Goal: Task Accomplishment & Management: Use online tool/utility

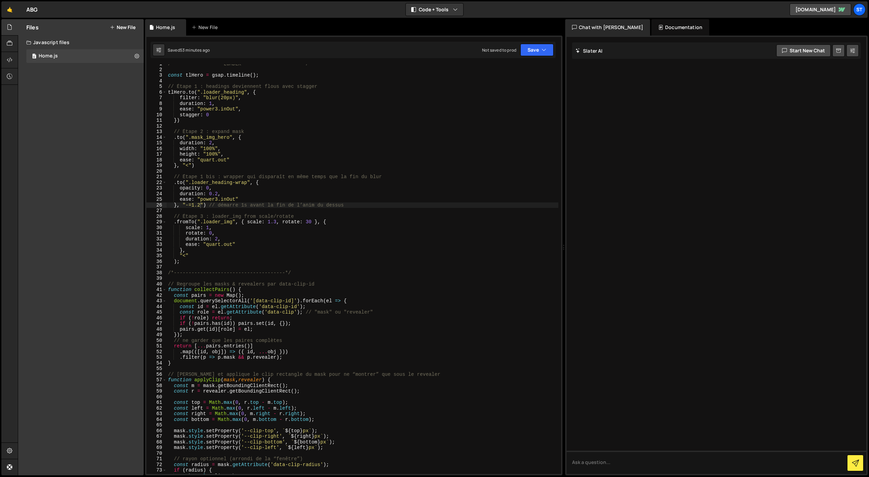
scroll to position [3, 0]
drag, startPoint x: 229, startPoint y: 138, endPoint x: 190, endPoint y: 139, distance: 39.3
click at [190, 139] on div "/*-----------------LOADER---------------------*/ const tlHero = gsap . timeline…" at bounding box center [363, 271] width 392 height 421
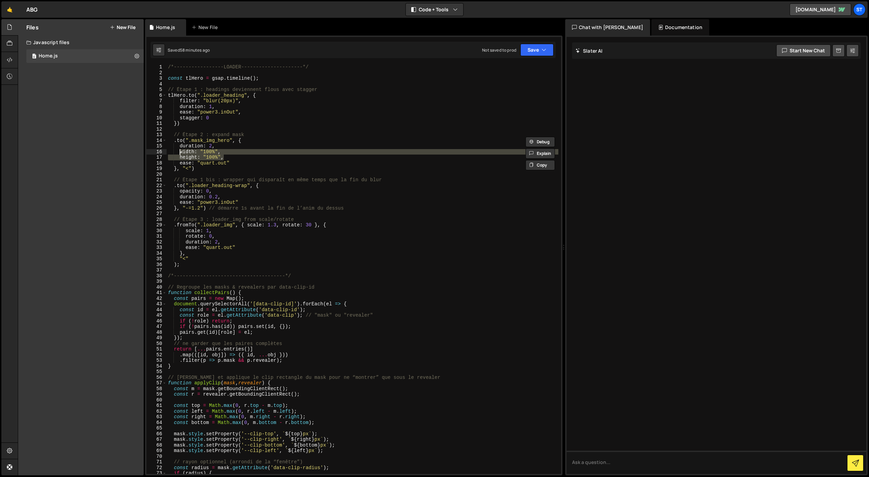
drag, startPoint x: 224, startPoint y: 157, endPoint x: 180, endPoint y: 152, distance: 44.8
click at [180, 152] on div "/*-----------------LOADER---------------------*/ const tlHero = gsap . timeline…" at bounding box center [363, 274] width 392 height 421
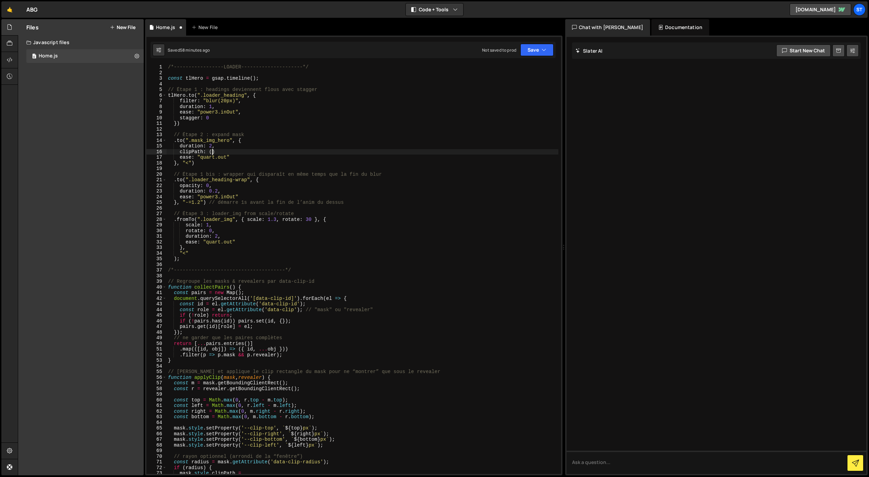
scroll to position [0, 3]
paste textarea "polygon(0 0, 100% 0, 100% 100%, 0 100%);"
click at [338, 153] on div "/*-----------------LOADER---------------------*/ const tlHero = gsap . timeline…" at bounding box center [363, 274] width 392 height 421
click at [539, 50] on button "Save" at bounding box center [536, 50] width 33 height 12
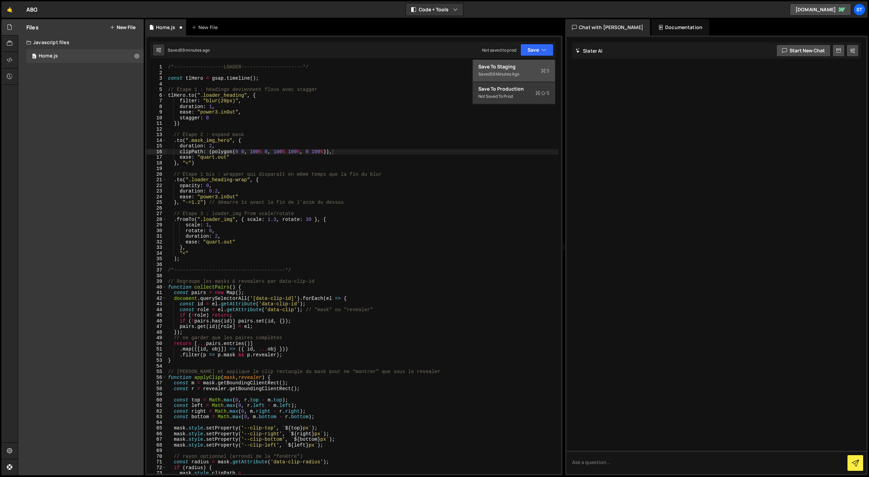
click at [526, 65] on div "Save to Staging S" at bounding box center [513, 66] width 71 height 7
click at [347, 152] on div "/*-----------------LOADER---------------------*/ const tlHero = gsap . timeline…" at bounding box center [363, 274] width 392 height 421
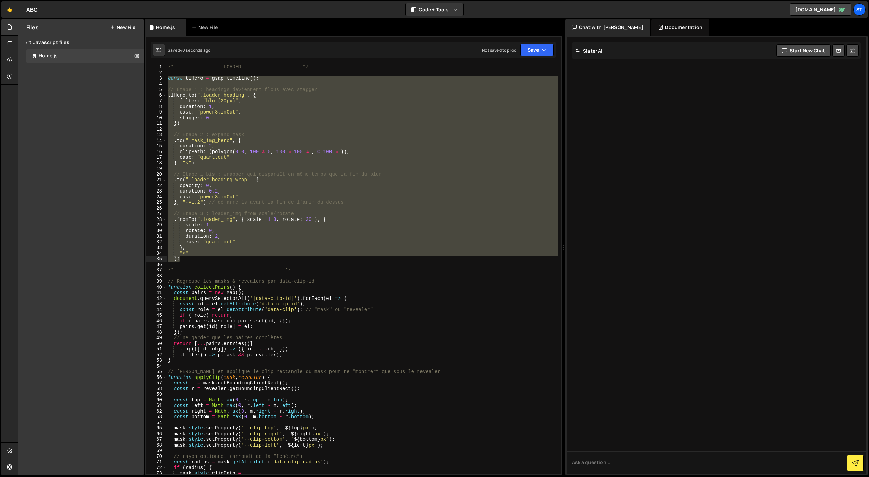
drag, startPoint x: 168, startPoint y: 77, endPoint x: 246, endPoint y: 256, distance: 194.8
click at [246, 256] on div "/*-----------------LOADER---------------------*/ const tlHero = gsap . timeline…" at bounding box center [363, 274] width 392 height 421
click at [275, 192] on div "/*-----------------LOADER---------------------*/ const tlHero = gsap . timeline…" at bounding box center [363, 269] width 392 height 410
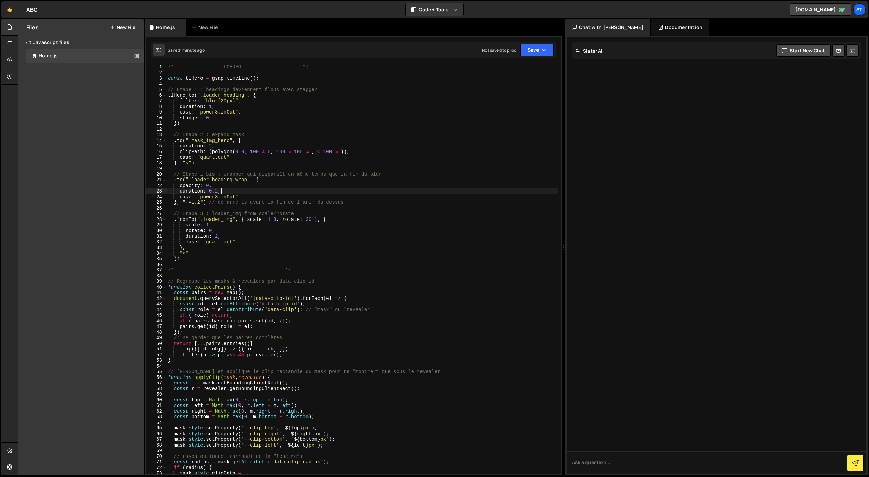
click at [211, 153] on div "/*-----------------LOADER---------------------*/ const tlHero = gsap . timeline…" at bounding box center [363, 274] width 392 height 421
click at [354, 153] on div "/*-----------------LOADER---------------------*/ const tlHero = gsap . timeline…" at bounding box center [363, 274] width 392 height 421
click at [347, 152] on div "/*-----------------LOADER---------------------*/ const tlHero = gsap . timeline…" at bounding box center [363, 274] width 392 height 421
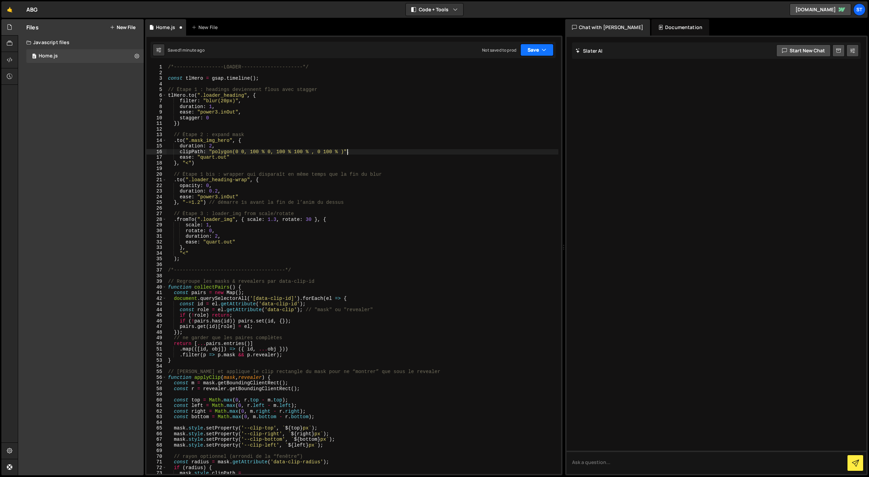
click at [545, 52] on icon "button" at bounding box center [543, 50] width 5 height 7
click at [532, 72] on div "Saved 1 minute ago" at bounding box center [513, 74] width 71 height 8
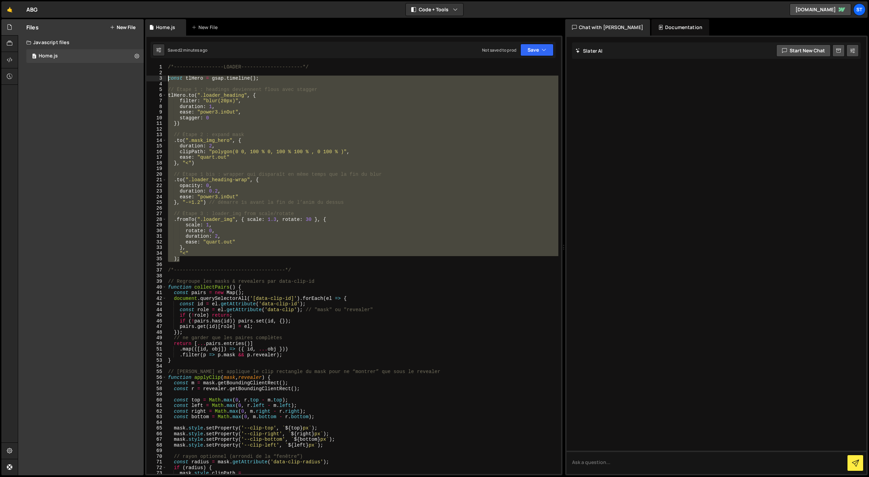
drag, startPoint x: 171, startPoint y: 253, endPoint x: 151, endPoint y: 77, distance: 177.9
click at [151, 77] on div "); 1 2 3 4 5 6 7 8 9 10 11 12 13 14 15 16 17 18 19 20 21 22 23 24 25 26 27 28 2…" at bounding box center [353, 269] width 414 height 410
type textarea "scale: 1,"
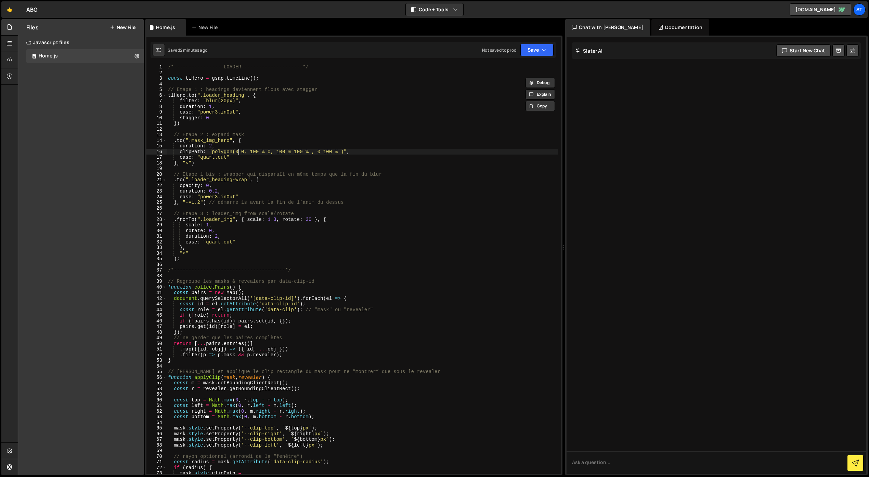
click at [238, 152] on div "/*-----------------LOADER---------------------*/ const tlHero = gsap . timeline…" at bounding box center [363, 274] width 392 height 421
click at [247, 151] on div "/*-----------------LOADER---------------------*/ const tlHero = gsap . timeline…" at bounding box center [363, 274] width 392 height 421
click at [268, 153] on div "/*-----------------LOADER---------------------*/ const tlHero = gsap . timeline…" at bounding box center [363, 274] width 392 height 421
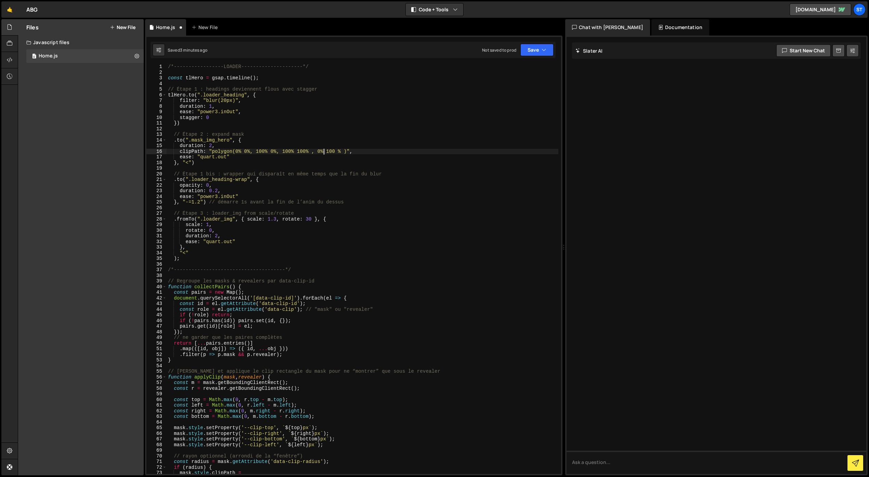
scroll to position [0, 11]
click at [539, 51] on button "Save" at bounding box center [536, 50] width 33 height 12
click at [518, 66] on div "Save to Staging S" at bounding box center [513, 66] width 71 height 7
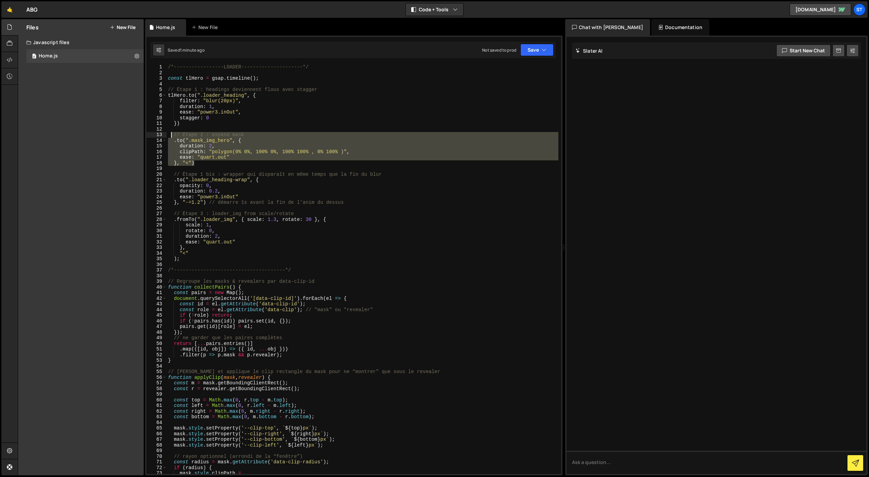
drag, startPoint x: 200, startPoint y: 163, endPoint x: 171, endPoint y: 137, distance: 39.7
click at [171, 137] on div "/*-----------------LOADER---------------------*/ const tlHero = gsap . timeline…" at bounding box center [363, 274] width 392 height 421
paste textarea ");"
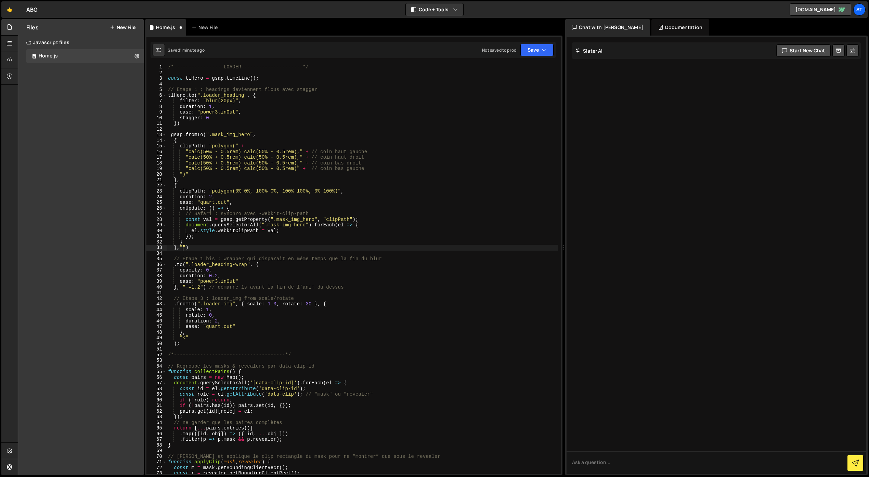
scroll to position [0, 1]
click at [534, 49] on button "Save" at bounding box center [536, 50] width 33 height 12
click at [518, 67] on div "Save to Staging S" at bounding box center [513, 66] width 71 height 7
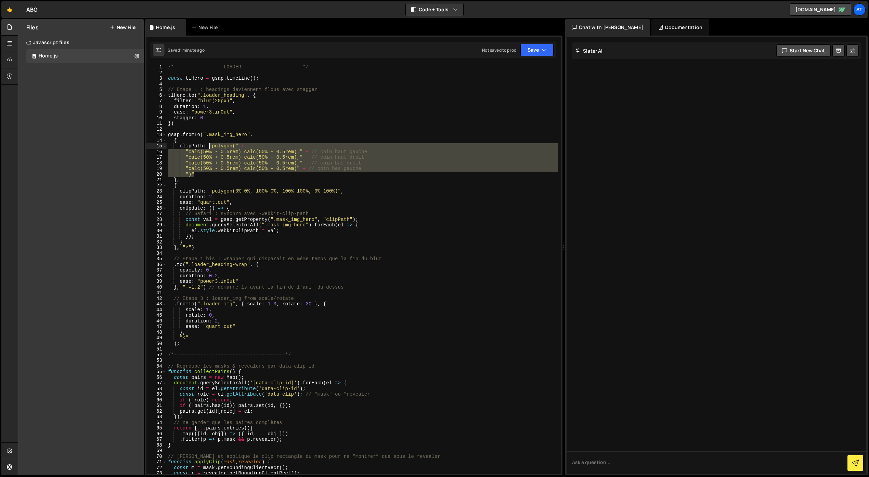
drag, startPoint x: 196, startPoint y: 175, endPoint x: 210, endPoint y: 146, distance: 31.5
click at [210, 146] on div "/*-----------------LOADER---------------------*/ const tlHero = gsap . timeline…" at bounding box center [363, 274] width 392 height 421
paste textarea "clipPath: "polygon(49% 49%, 51% 49%, 51% 51%, 49% 51%)""
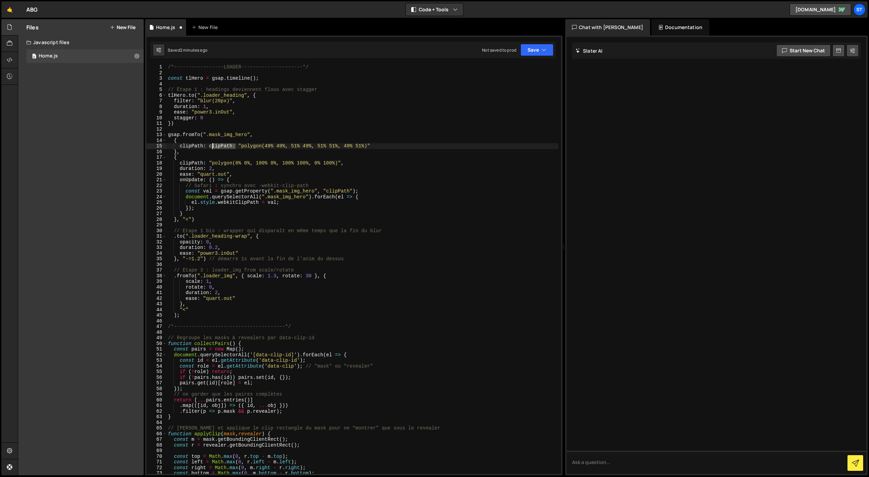
drag, startPoint x: 236, startPoint y: 146, endPoint x: 211, endPoint y: 146, distance: 25.3
click at [211, 146] on div "/*-----------------LOADER---------------------*/ const tlHero = gsap . timeline…" at bounding box center [363, 274] width 392 height 421
click at [544, 51] on icon "button" at bounding box center [543, 50] width 5 height 7
click at [526, 72] on div "Saved 2 minutes ago" at bounding box center [513, 74] width 71 height 8
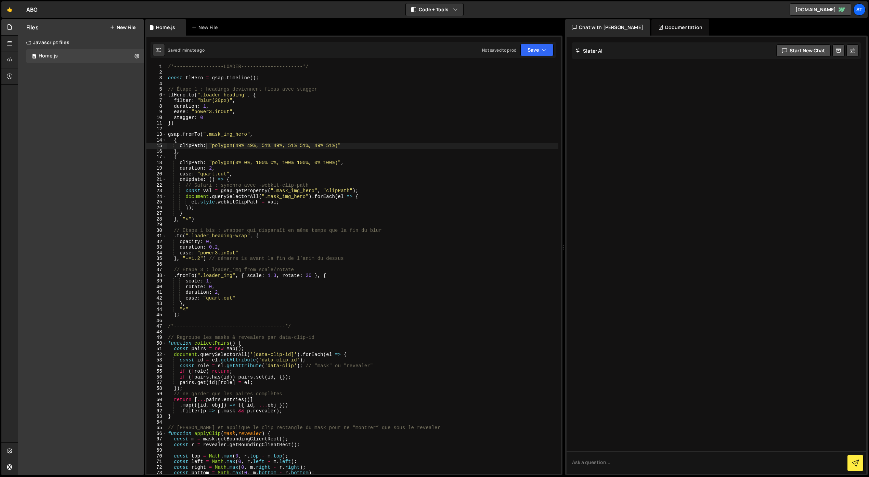
click at [195, 219] on div "/*-----------------LOADER---------------------*/ const tlHero = gsap . timeline…" at bounding box center [363, 274] width 392 height 421
click at [185, 122] on div "/*-----------------LOADER---------------------*/ const tlHero = gsap . timeline…" at bounding box center [363, 274] width 392 height 421
click at [184, 311] on div "/*-----------------LOADER---------------------*/ const tlHero = gsap . timeline…" at bounding box center [363, 274] width 392 height 421
click at [536, 51] on button "Save" at bounding box center [536, 50] width 33 height 12
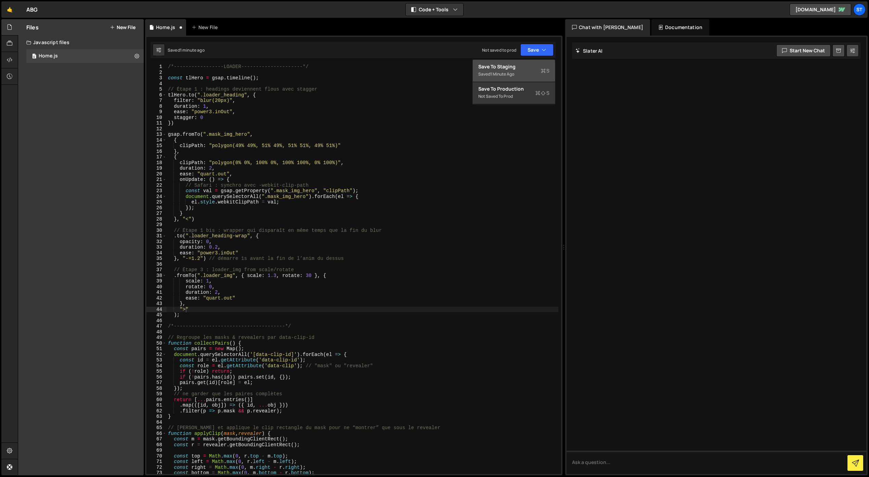
click at [515, 71] on div "Saved 1 minute ago" at bounding box center [513, 74] width 71 height 8
drag, startPoint x: 180, startPoint y: 135, endPoint x: 164, endPoint y: 135, distance: 16.1
click at [163, 135] on div "gsap.fromTo(".mask_img_hero", 1 2 3 4 5 6 7 8 9 10 11 12 13 14 15 16 17 18 19 2…" at bounding box center [353, 269] width 414 height 410
click at [186, 311] on div "/*-----------------LOADER---------------------*/ const tlHero = gsap . timeline…" at bounding box center [363, 274] width 392 height 421
click at [540, 45] on button "Save" at bounding box center [536, 50] width 33 height 12
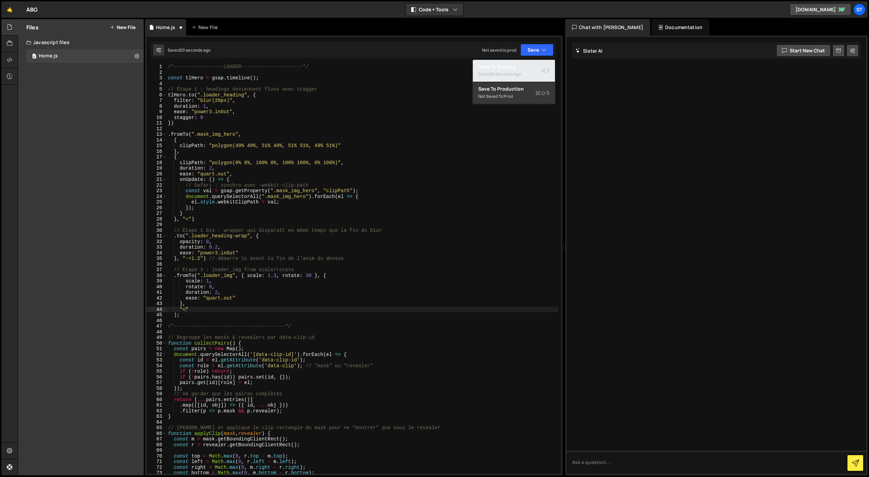
click at [514, 71] on div "20 seconds ago" at bounding box center [505, 74] width 31 height 6
click at [185, 308] on div "/*-----------------LOADER---------------------*/ const tlHero = gsap . timeline…" at bounding box center [363, 274] width 392 height 421
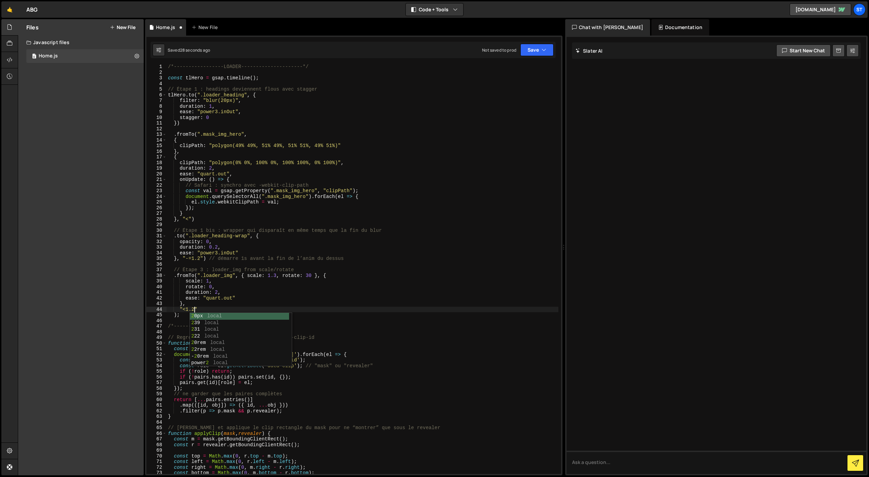
scroll to position [0, 2]
click at [530, 51] on button "Save" at bounding box center [536, 50] width 33 height 12
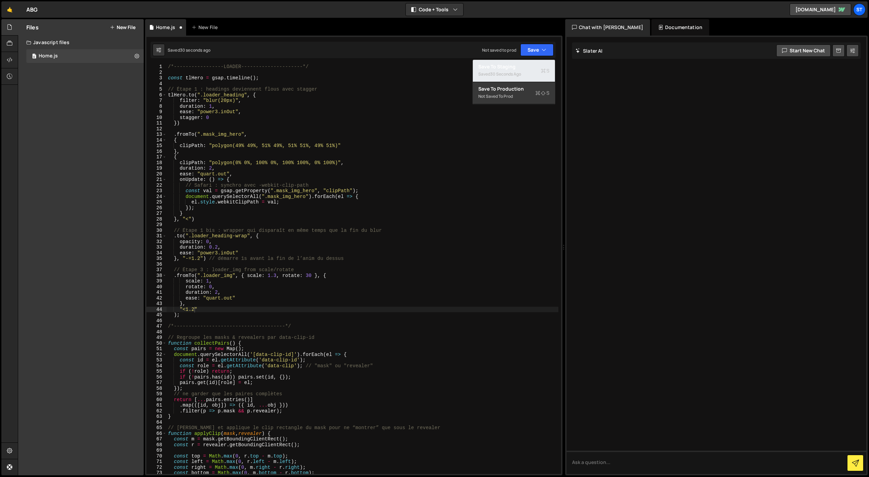
click at [516, 66] on div "Save to Staging S" at bounding box center [513, 66] width 71 height 7
click at [186, 309] on div "/*-----------------LOADER---------------------*/ const tlHero = gsap . timeline…" at bounding box center [363, 274] width 392 height 421
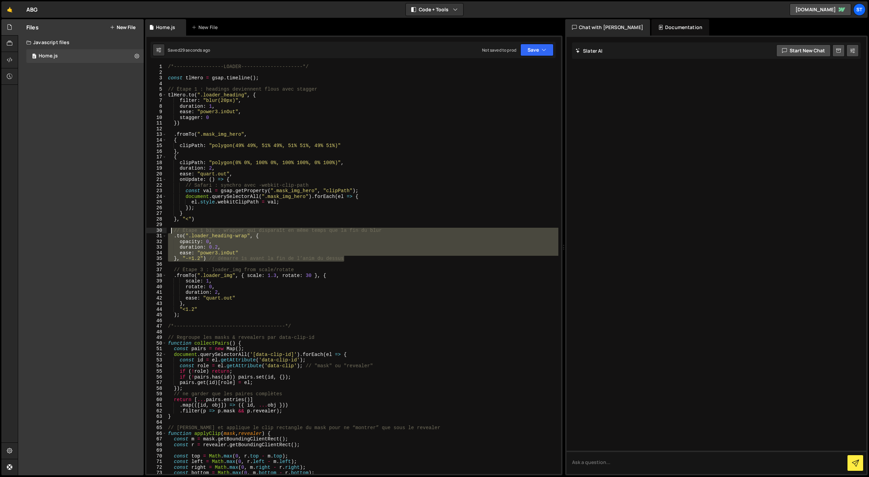
drag, startPoint x: 345, startPoint y: 259, endPoint x: 171, endPoint y: 233, distance: 175.3
click at [171, 233] on div "/*-----------------LOADER---------------------*/ const tlHero = gsap . timeline…" at bounding box center [363, 274] width 392 height 421
click at [184, 315] on div "/*-----------------LOADER---------------------*/ const tlHero = gsap . timeline…" at bounding box center [363, 274] width 392 height 421
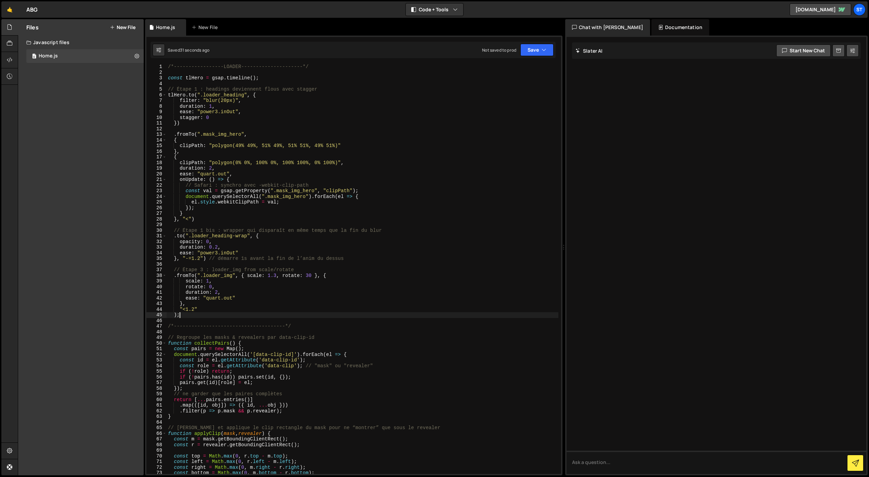
type textarea ")"
paste textarea "}, "-=1.2") // démarre 1s avant la fin de l’anim du dessus"
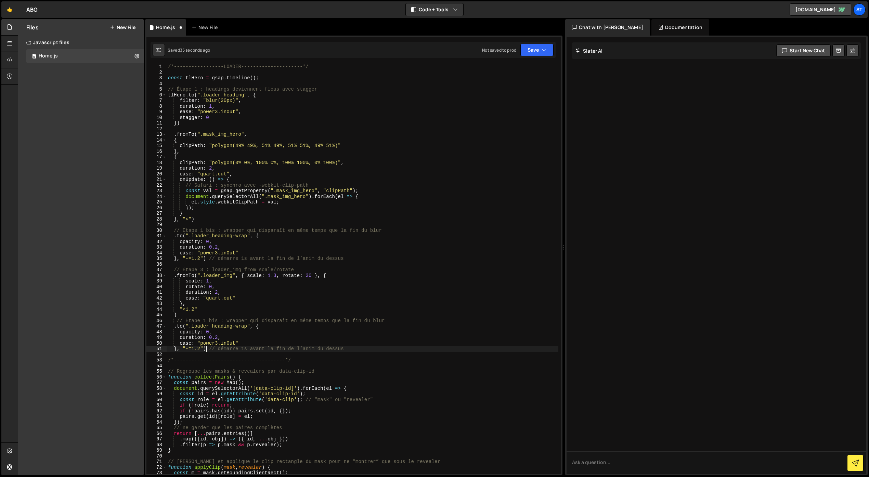
click at [205, 349] on div "/*-----------------LOADER---------------------*/ const tlHero = gsap . timeline…" at bounding box center [363, 274] width 392 height 421
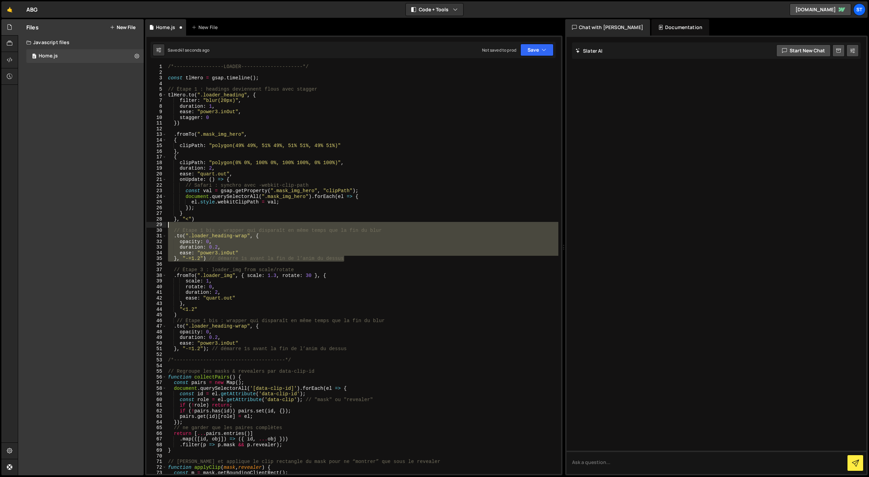
drag, startPoint x: 346, startPoint y: 260, endPoint x: 151, endPoint y: 226, distance: 198.1
click at [151, 226] on div "}, "-=1.2"); // démarre 1s avant la fin de l’anim du dessus 1 2 3 4 5 6 7 8 9 1…" at bounding box center [353, 269] width 414 height 410
type textarea "// Étape 1 bis : wrapper qui disparaît en même temps que la fin du blur"
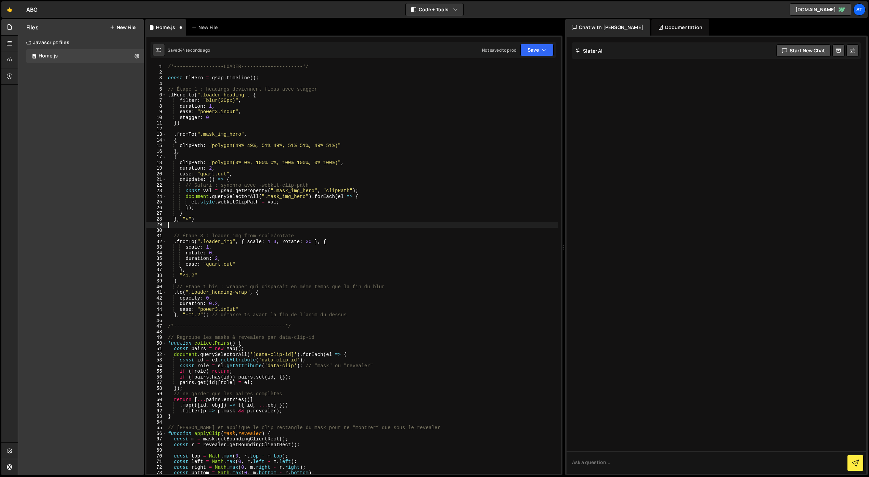
click at [194, 276] on div "/*-----------------LOADER---------------------*/ const tlHero = gsap . timeline…" at bounding box center [363, 274] width 392 height 421
click at [545, 49] on icon "button" at bounding box center [543, 50] width 5 height 7
click at [516, 73] on div "48 seconds ago" at bounding box center [505, 74] width 30 height 6
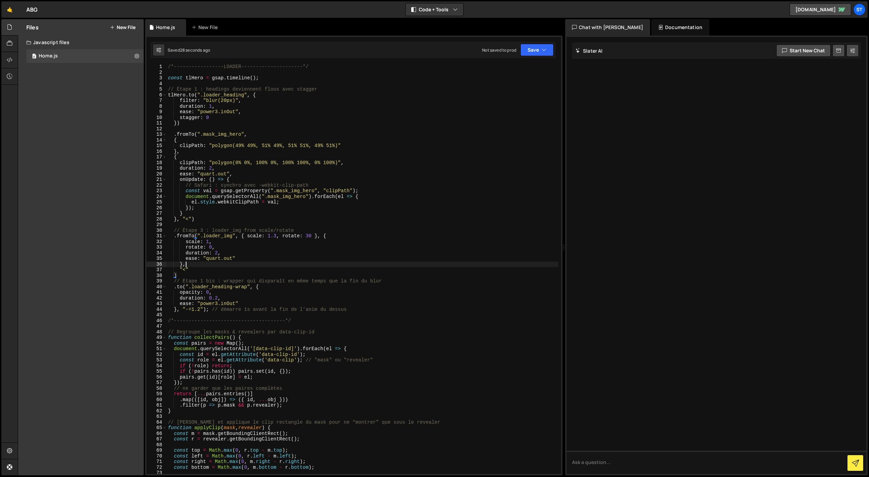
click at [245, 263] on div "/*-----------------LOADER---------------------*/ const tlHero = gsap . timeline…" at bounding box center [363, 274] width 392 height 421
click at [218, 176] on div "/*-----------------LOADER---------------------*/ const tlHero = gsap . timeline…" at bounding box center [363, 274] width 392 height 421
click at [211, 169] on div "/*-----------------LOADER---------------------*/ const tlHero = gsap . timeline…" at bounding box center [363, 274] width 392 height 421
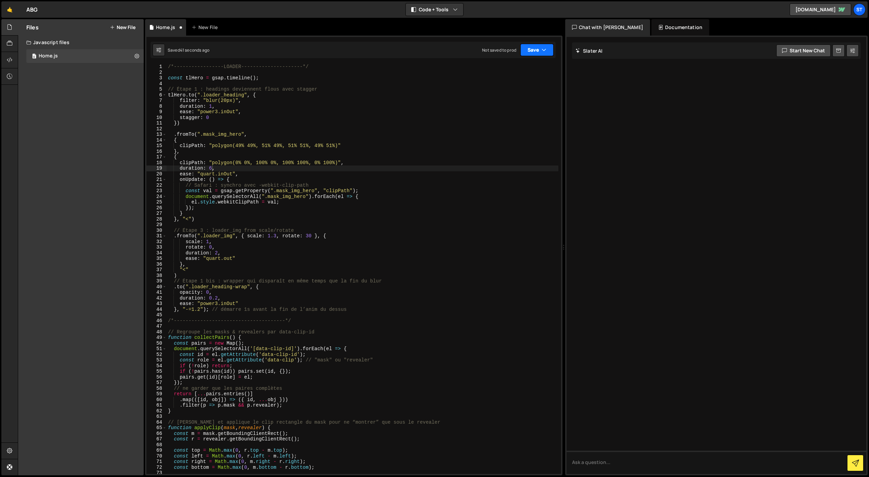
click at [543, 55] on button "Save" at bounding box center [536, 50] width 33 height 12
drag, startPoint x: 523, startPoint y: 70, endPoint x: 493, endPoint y: 78, distance: 30.4
click at [523, 70] on div "Saved 42 seconds ago" at bounding box center [513, 74] width 71 height 8
click at [209, 168] on div "/*-----------------LOADER---------------------*/ const tlHero = gsap . timeline…" at bounding box center [363, 274] width 392 height 421
click at [213, 169] on div "/*-----------------LOADER---------------------*/ const tlHero = gsap . timeline…" at bounding box center [363, 274] width 392 height 421
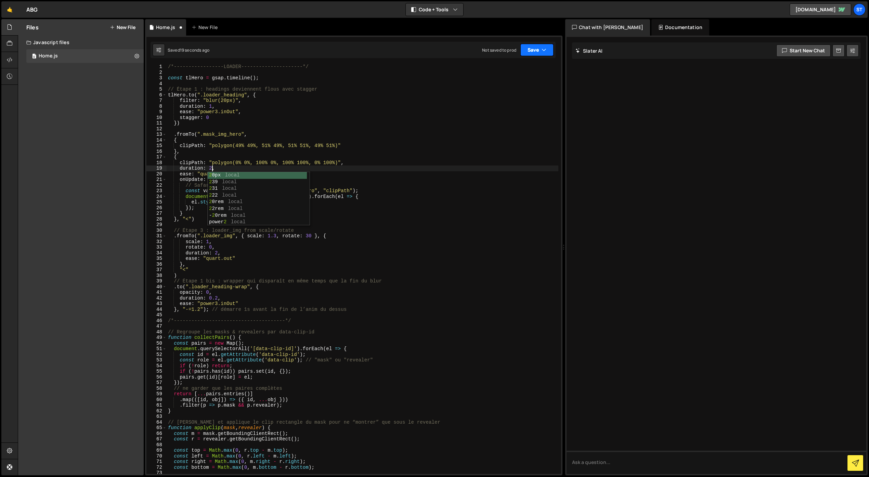
click at [525, 51] on button "Save" at bounding box center [536, 50] width 33 height 12
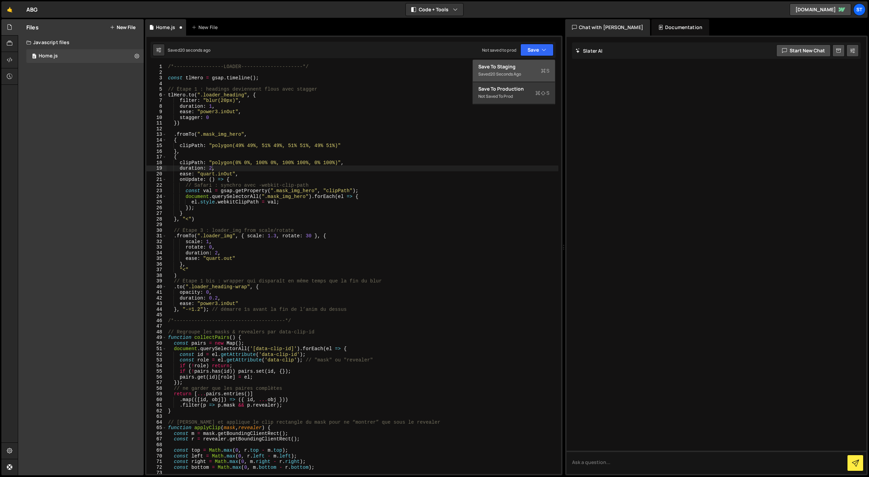
click at [518, 66] on div "Save to Staging S" at bounding box center [513, 66] width 71 height 7
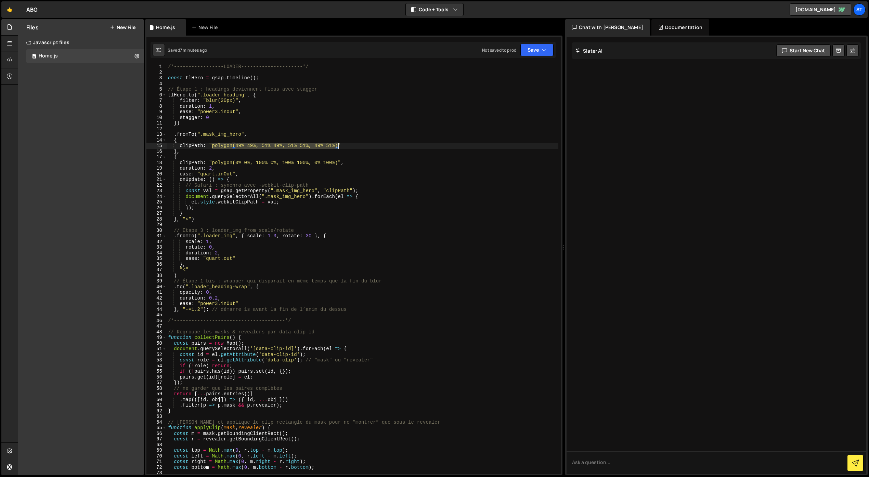
drag, startPoint x: 217, startPoint y: 146, endPoint x: 337, endPoint y: 147, distance: 120.0
click at [337, 147] on div "/*-----------------LOADER---------------------*/ const tlHero = gsap . timeline…" at bounding box center [363, 274] width 392 height 421
paste textarea ");"
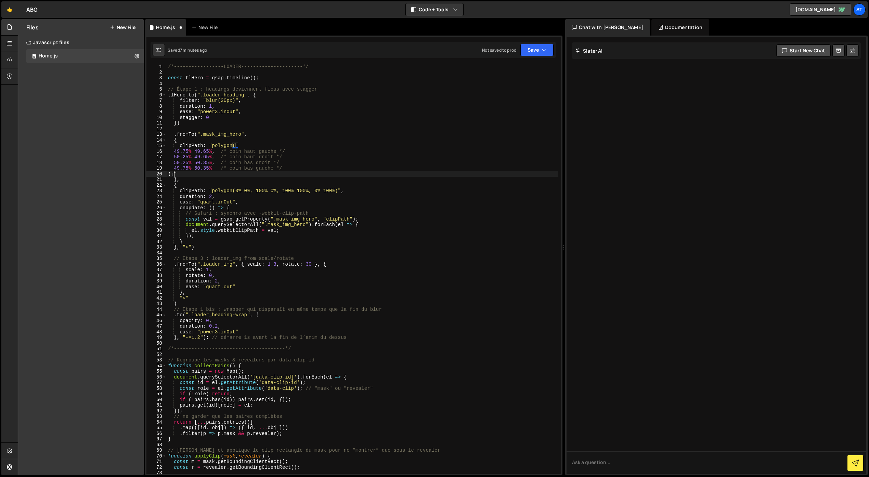
scroll to position [0, 0]
click at [175, 152] on div "/*-----------------LOADER---------------------*/ const tlHero = gsap . timeline…" at bounding box center [363, 274] width 392 height 421
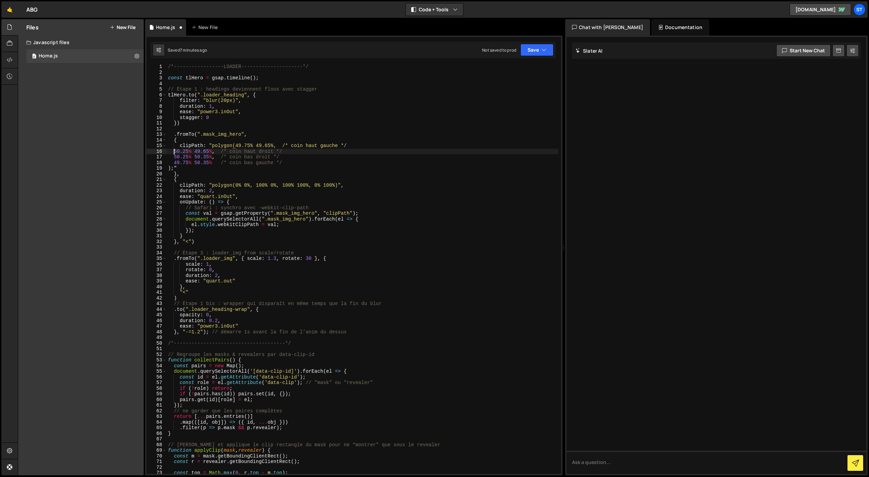
click at [175, 152] on div "/*-----------------LOADER---------------------*/ const tlHero = gsap . timeline…" at bounding box center [363, 274] width 392 height 421
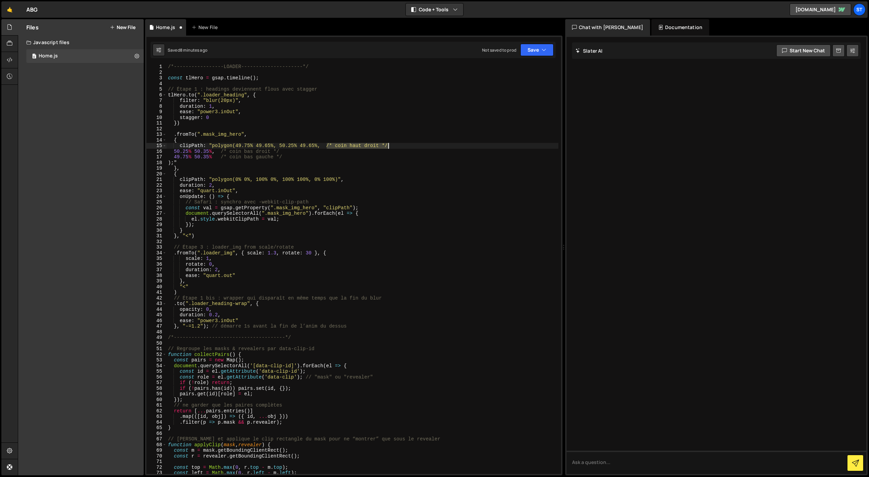
drag, startPoint x: 334, startPoint y: 147, endPoint x: 389, endPoint y: 147, distance: 55.1
click at [389, 147] on div "/*-----------------LOADER---------------------*/ const tlHero = gsap . timeline…" at bounding box center [363, 274] width 392 height 421
click at [173, 152] on div "/*-----------------LOADER---------------------*/ const tlHero = gsap . timeline…" at bounding box center [363, 274] width 392 height 421
drag, startPoint x: 186, startPoint y: 155, endPoint x: 176, endPoint y: 154, distance: 10.0
click at [183, 155] on div "/*-----------------LOADER---------------------*/ const tlHero = gsap . timeline…" at bounding box center [363, 274] width 392 height 421
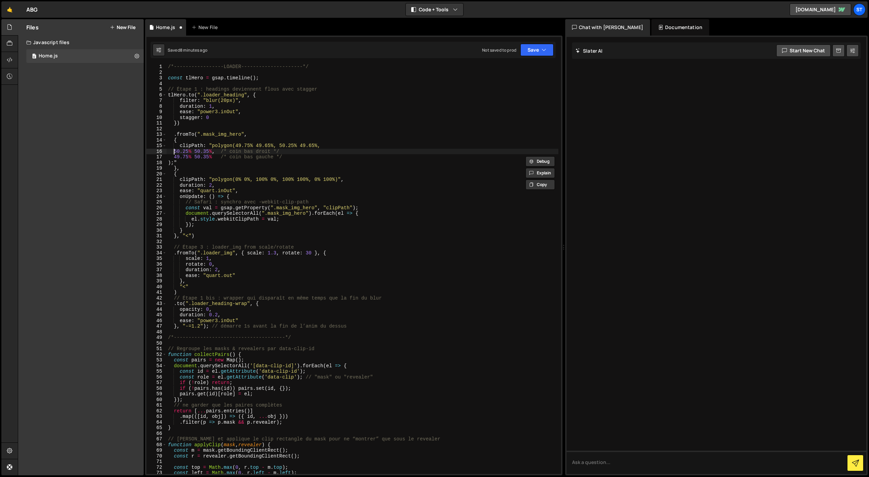
click at [174, 152] on div "/*-----------------LOADER---------------------*/ const tlHero = gsap . timeline…" at bounding box center [363, 274] width 392 height 421
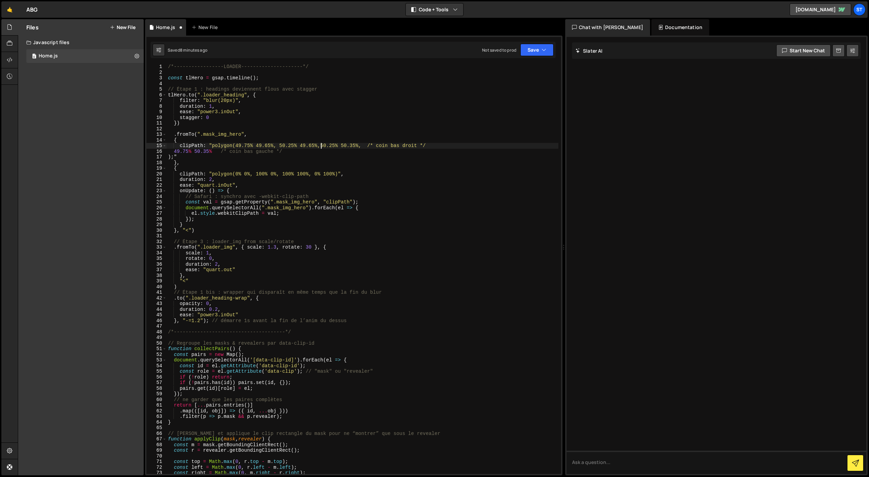
scroll to position [0, 11]
click at [174, 151] on div "/*-----------------LOADER---------------------*/ const tlHero = gsap . timeline…" at bounding box center [363, 274] width 392 height 421
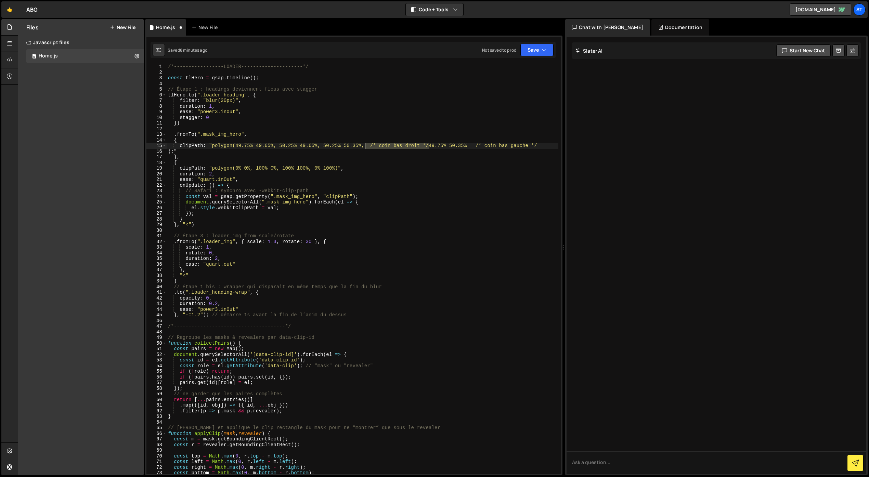
drag, startPoint x: 430, startPoint y: 145, endPoint x: 365, endPoint y: 145, distance: 64.6
click at [365, 145] on div "/*-----------------LOADER---------------------*/ const tlHero = gsap . timeline…" at bounding box center [363, 274] width 392 height 421
drag, startPoint x: 413, startPoint y: 148, endPoint x: 489, endPoint y: 145, distance: 76.0
click at [489, 145] on div "/*-----------------LOADER---------------------*/ const tlHero = gsap . timeline…" at bounding box center [363, 274] width 392 height 421
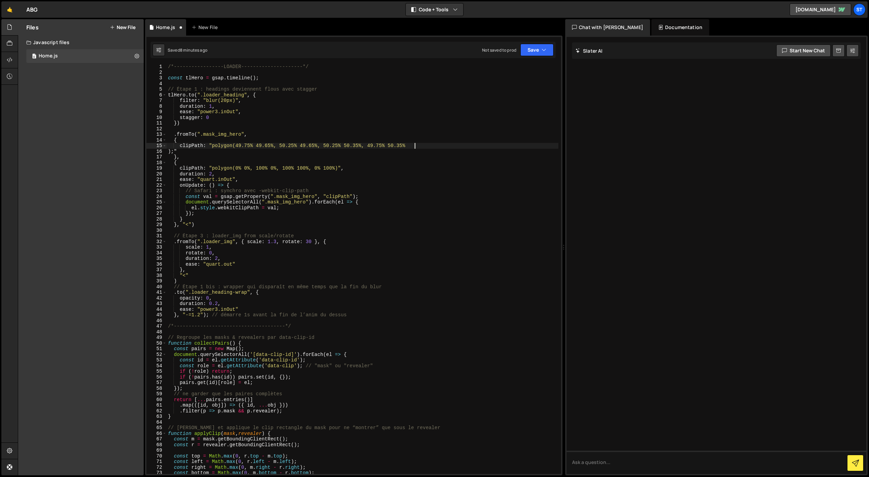
click at [168, 150] on div "/*-----------------LOADER---------------------*/ const tlHero = gsap . timeline…" at bounding box center [363, 274] width 392 height 421
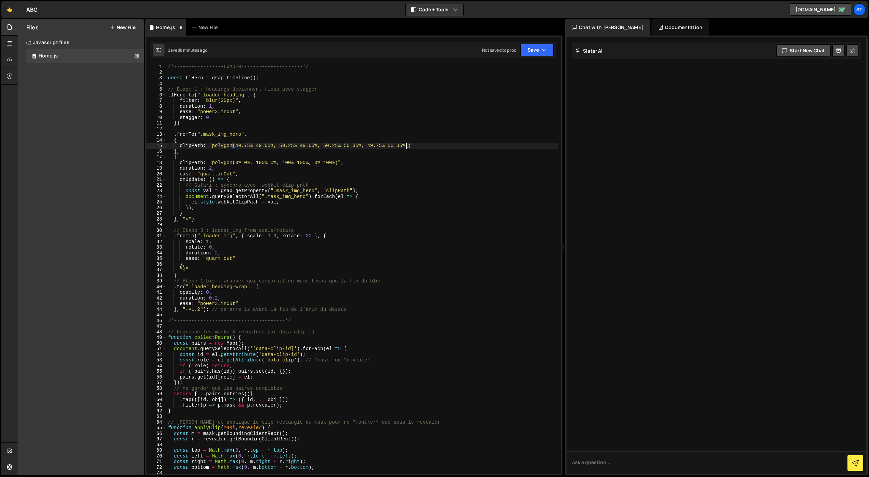
click at [411, 148] on div "/*-----------------LOADER---------------------*/ const tlHero = gsap . timeline…" at bounding box center [363, 274] width 392 height 421
click at [418, 145] on div "/*-----------------LOADER---------------------*/ const tlHero = gsap . timeline…" at bounding box center [363, 274] width 392 height 421
drag, startPoint x: 409, startPoint y: 146, endPoint x: 213, endPoint y: 145, distance: 196.0
click at [213, 145] on div "/*-----------------LOADER---------------------*/ const tlHero = gsap . timeline…" at bounding box center [363, 274] width 392 height 421
click at [538, 55] on button "Save" at bounding box center [536, 50] width 33 height 12
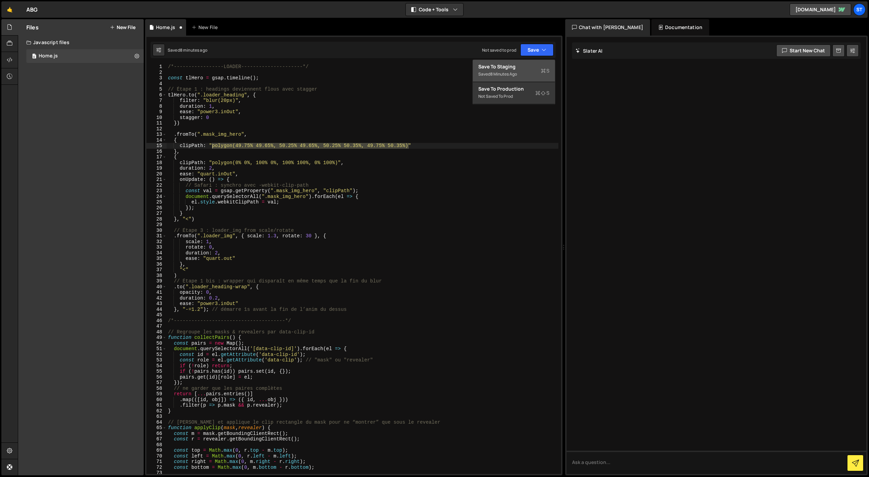
click at [520, 67] on div "Save to Staging S" at bounding box center [513, 66] width 71 height 7
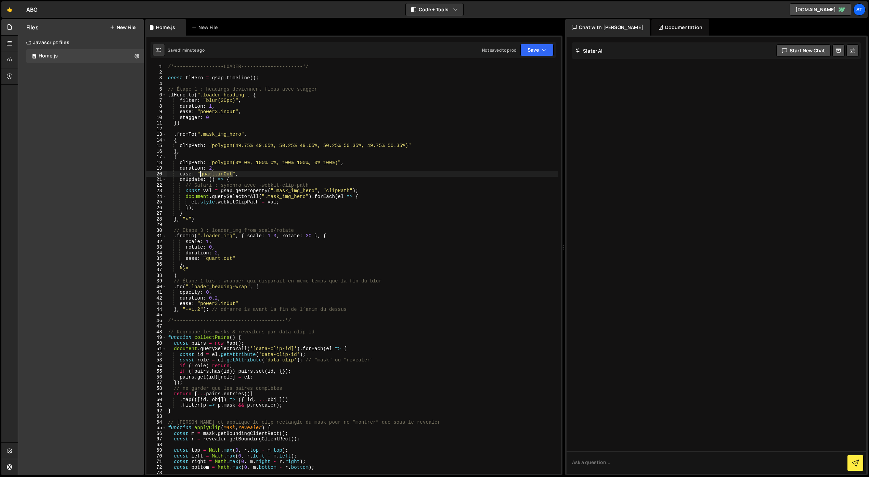
drag, startPoint x: 233, startPoint y: 174, endPoint x: 201, endPoint y: 175, distance: 31.5
click at [201, 175] on div "/*-----------------LOADER---------------------*/ const tlHero = gsap . timeline…" at bounding box center [363, 274] width 392 height 421
click at [215, 175] on div "/*-----------------LOADER---------------------*/ const tlHero = gsap . timeline…" at bounding box center [363, 269] width 392 height 410
drag, startPoint x: 218, startPoint y: 174, endPoint x: 232, endPoint y: 174, distance: 13.3
click at [232, 174] on div "/*-----------------LOADER---------------------*/ const tlHero = gsap . timeline…" at bounding box center [363, 274] width 392 height 421
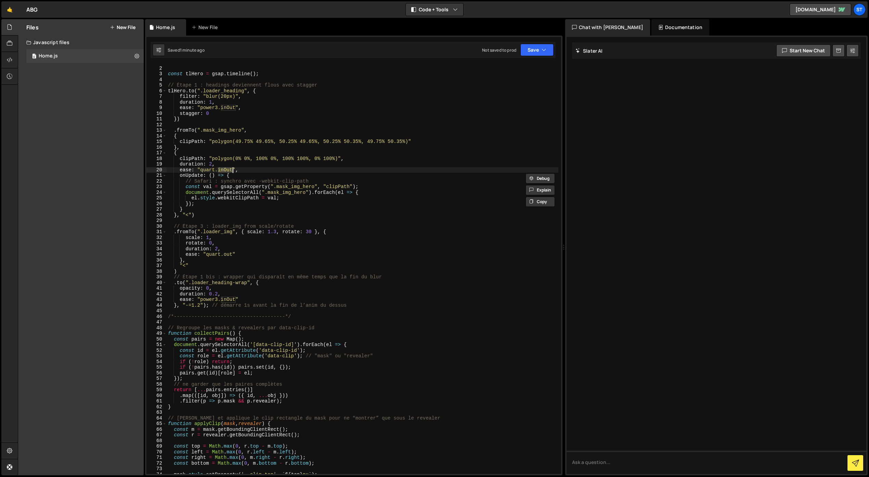
scroll to position [5, 0]
drag, startPoint x: 232, startPoint y: 254, endPoint x: 224, endPoint y: 255, distance: 8.6
click at [223, 254] on div "/*-----------------LOADER---------------------*/ const tlHero = gsap . timeline…" at bounding box center [363, 270] width 392 height 421
paste textarea "inO"
click at [534, 49] on button "Save" at bounding box center [536, 50] width 33 height 12
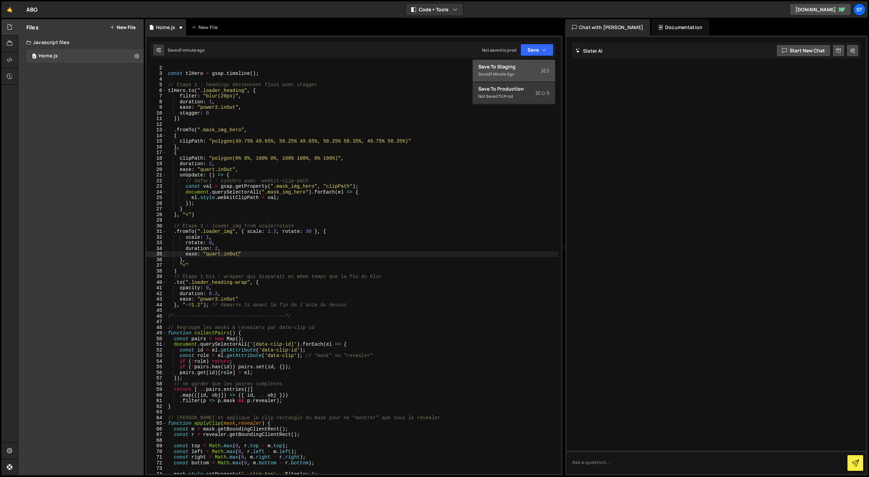
click at [506, 66] on div "Save to Staging S" at bounding box center [513, 66] width 71 height 7
click at [274, 232] on div "/*-----------------LOADER---------------------*/ const tlHero = gsap . timeline…" at bounding box center [363, 270] width 392 height 421
click at [529, 52] on button "Save" at bounding box center [536, 50] width 33 height 12
click at [519, 67] on div "Save to Staging S" at bounding box center [513, 66] width 71 height 7
click at [273, 233] on div "/*-----------------LOADER---------------------*/ const tlHero = gsap . timeline…" at bounding box center [363, 270] width 392 height 421
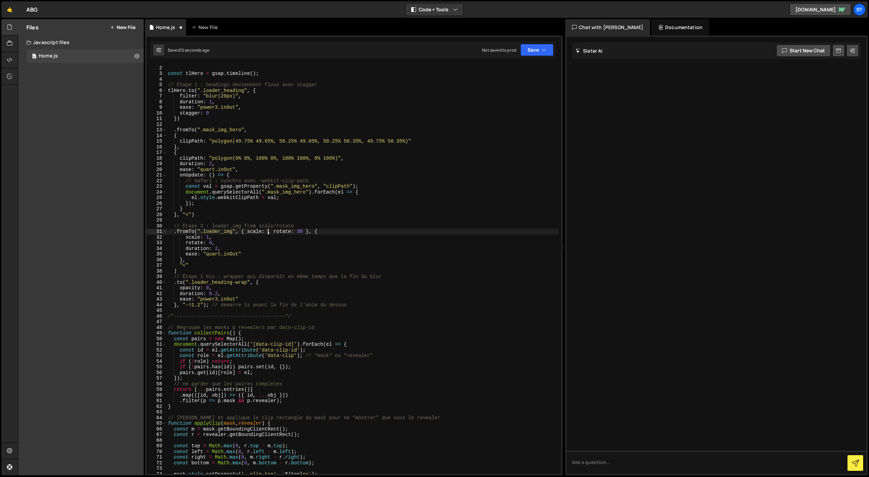
scroll to position [0, 7]
type textarea ".fromTo(".loader_img", { scale: 2, rotate: 30 }, {"
click at [526, 44] on button "Save" at bounding box center [536, 50] width 33 height 12
click at [507, 65] on div "Save to Staging S" at bounding box center [513, 66] width 71 height 7
